Goal: Navigation & Orientation: Find specific page/section

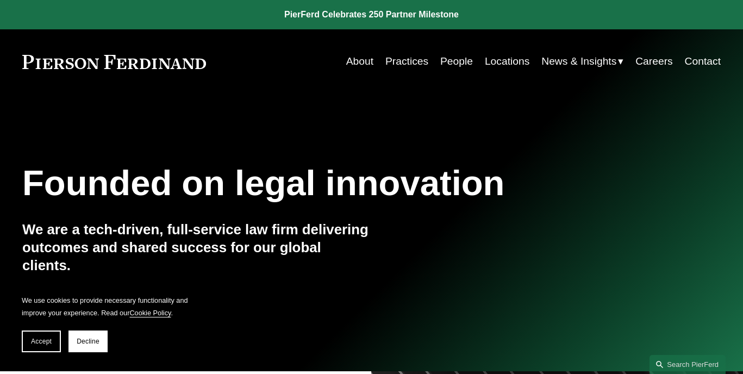
click at [462, 64] on link "People" at bounding box center [456, 61] width 33 height 21
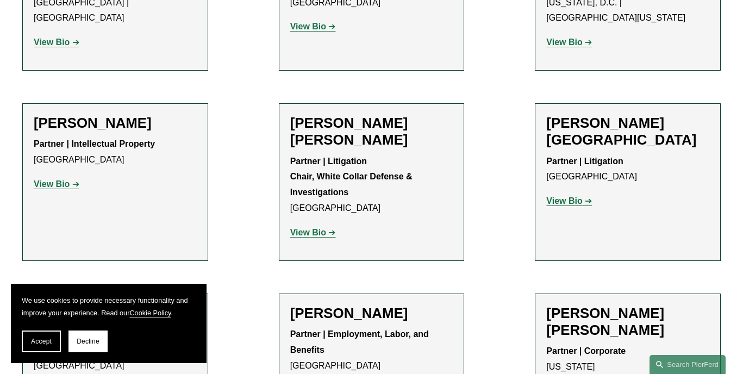
scroll to position [6184, 0]
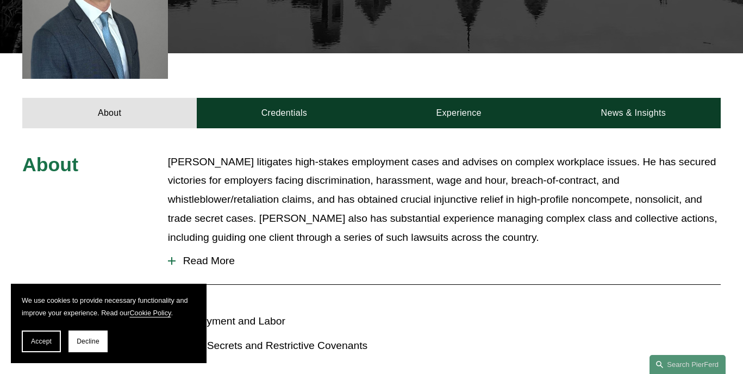
scroll to position [389, 0]
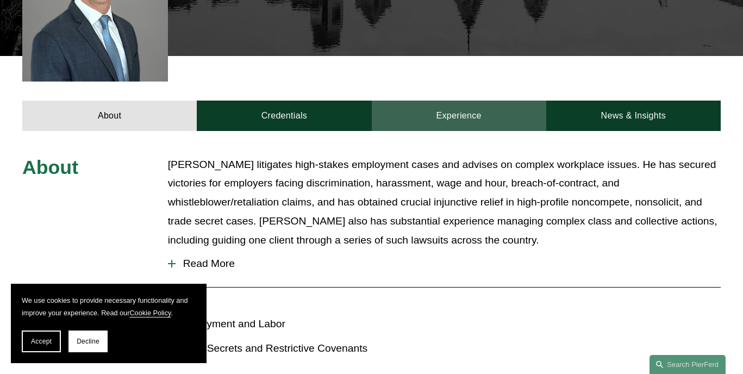
click at [428, 101] on link "Experience" at bounding box center [459, 116] width 175 height 30
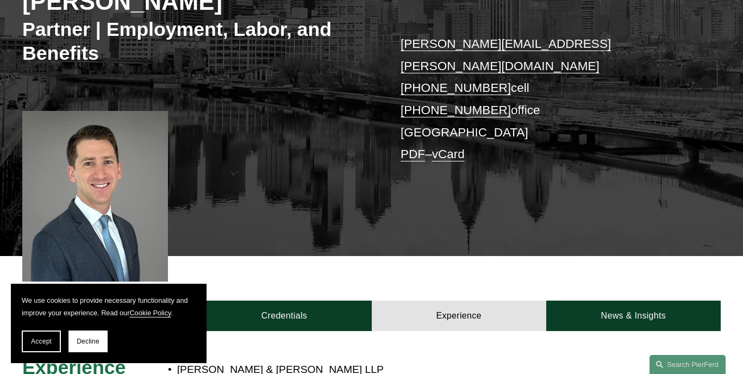
scroll to position [191, 0]
